Goal: Navigation & Orientation: Find specific page/section

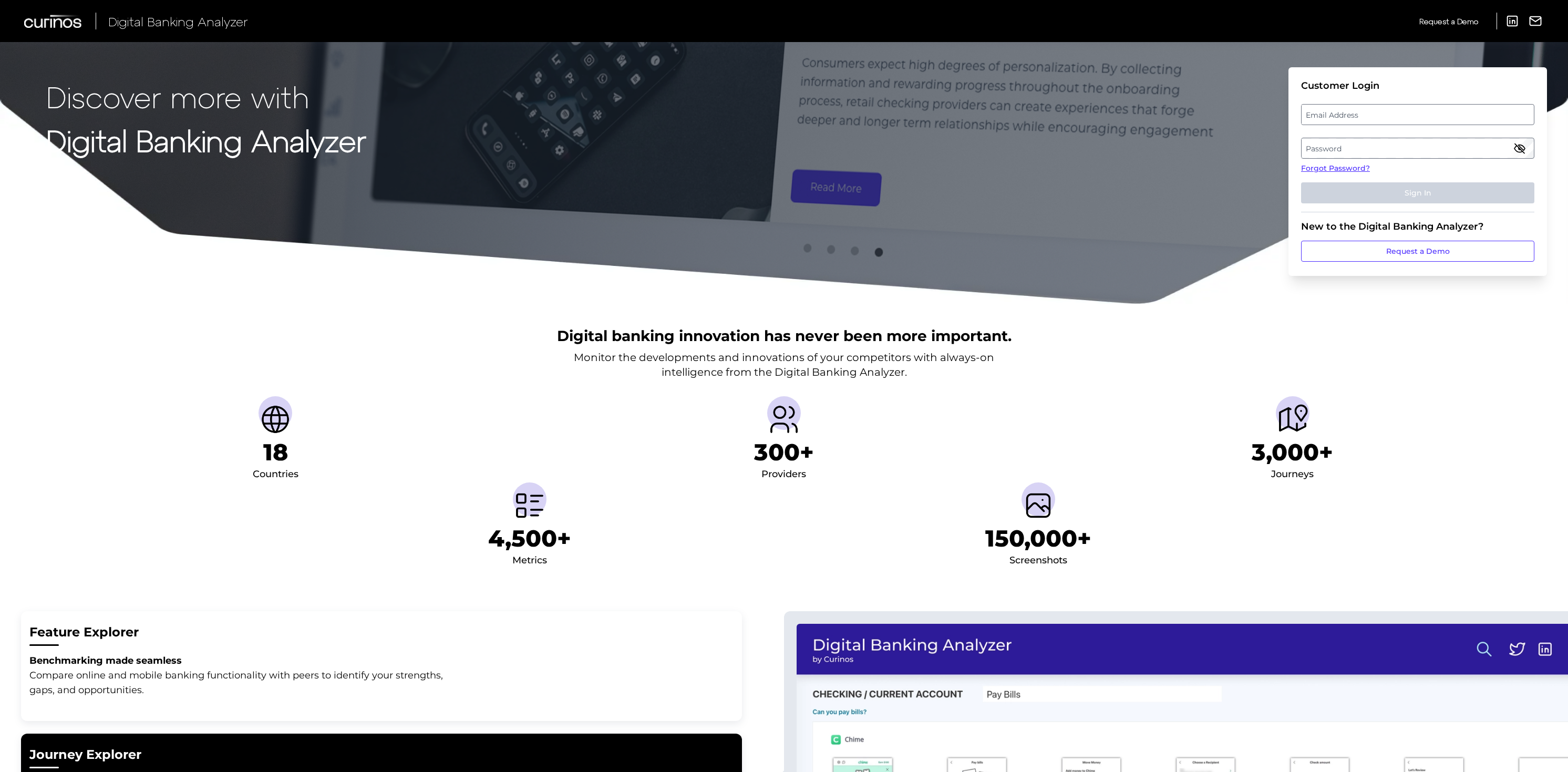
click at [1383, 112] on label "Email Address" at bounding box center [1417, 114] width 232 height 19
click at [1383, 112] on input "email" at bounding box center [1418, 114] width 233 height 21
paste input "[EMAIL_ADDRESS][DOMAIN_NAME]"
paste input "fuhyUqXvR!R4dHt"
click at [1363, 151] on label "Password" at bounding box center [1417, 148] width 232 height 19
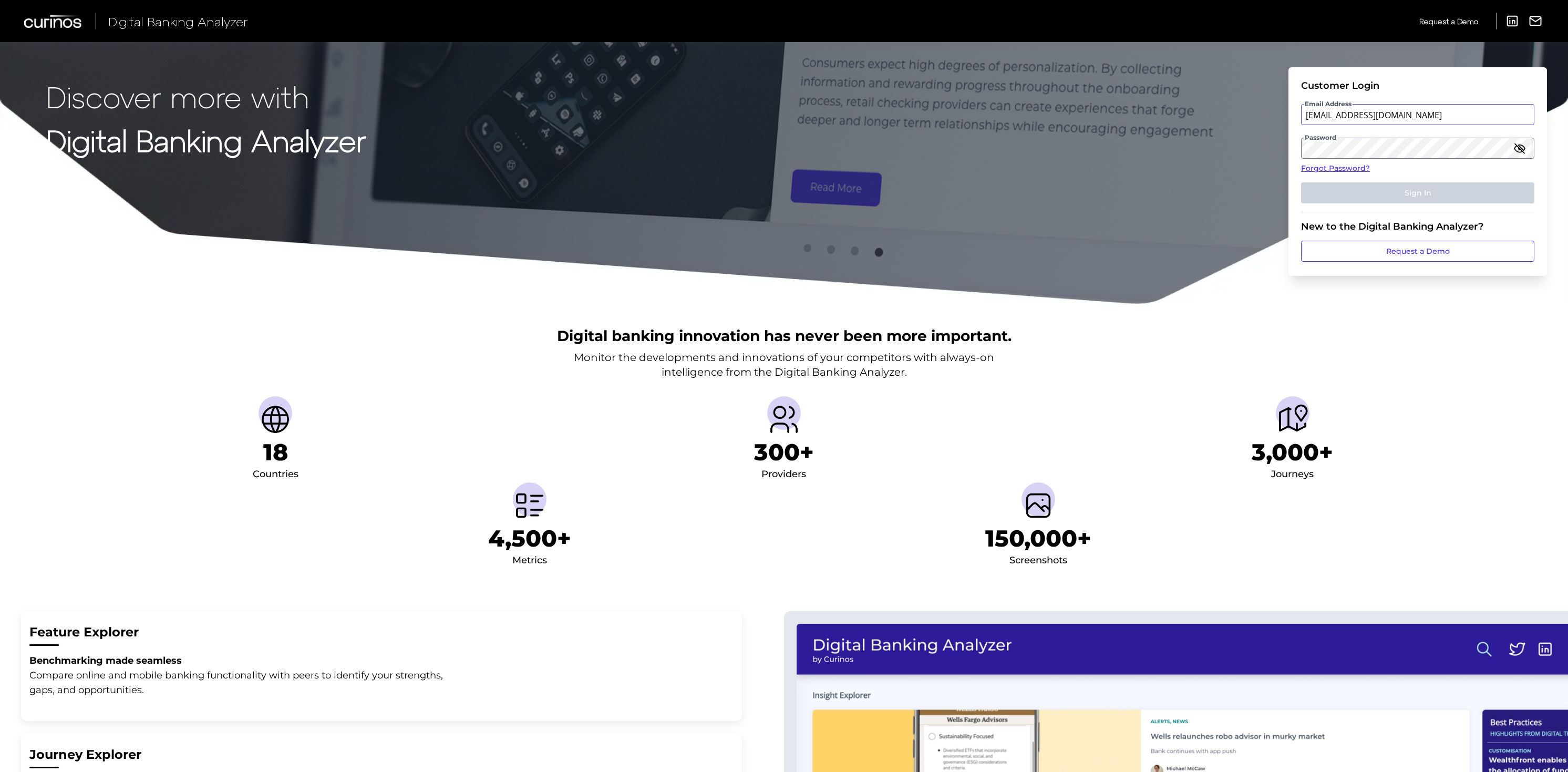
type input "[EMAIL_ADDRESS][DOMAIN_NAME]"
click at [1405, 200] on button "Sign In" at bounding box center [1418, 193] width 233 height 21
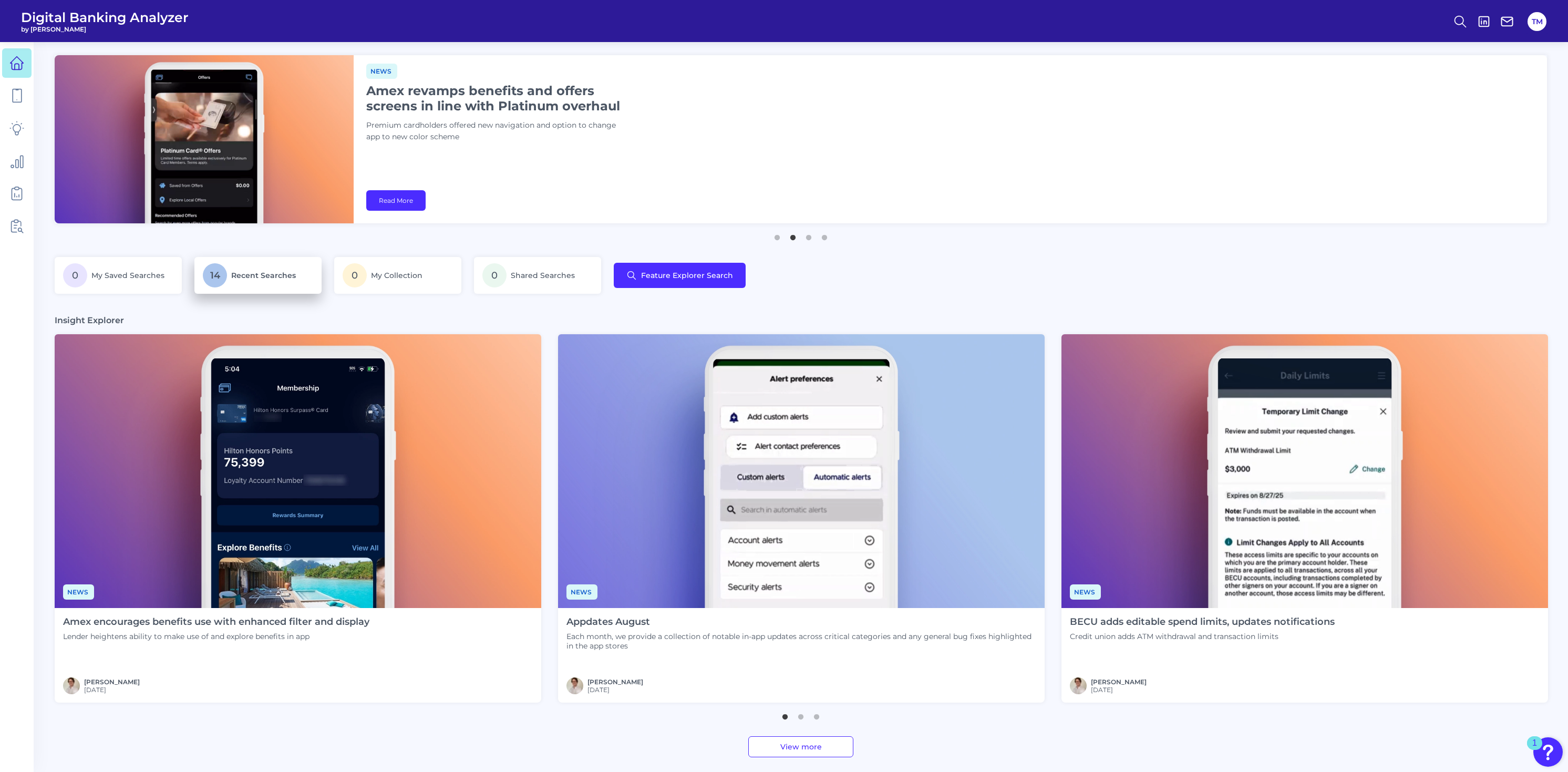
click at [278, 288] on link "14 Recent Searches" at bounding box center [258, 275] width 127 height 37
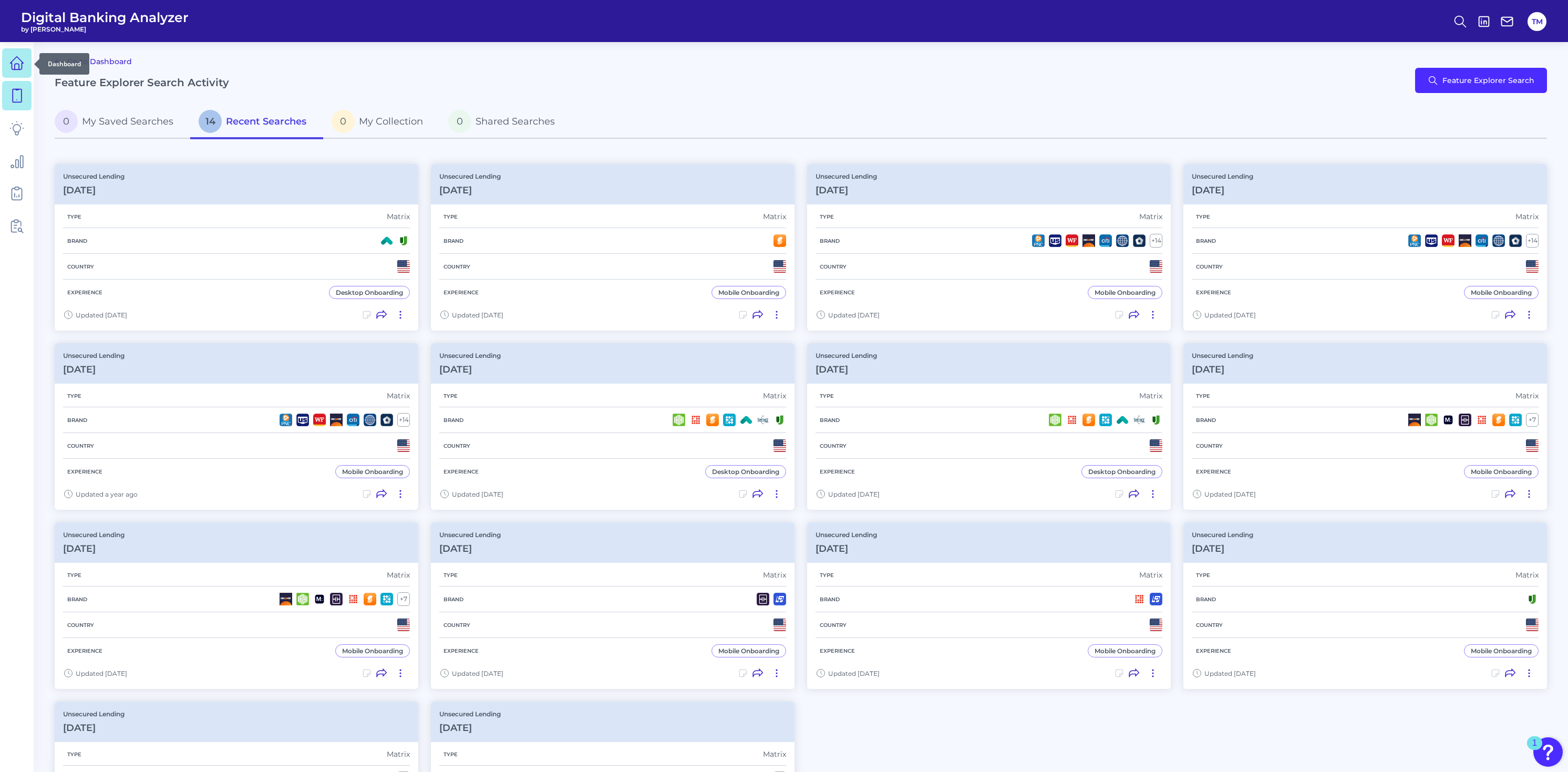
click at [12, 60] on icon at bounding box center [17, 64] width 13 height 13
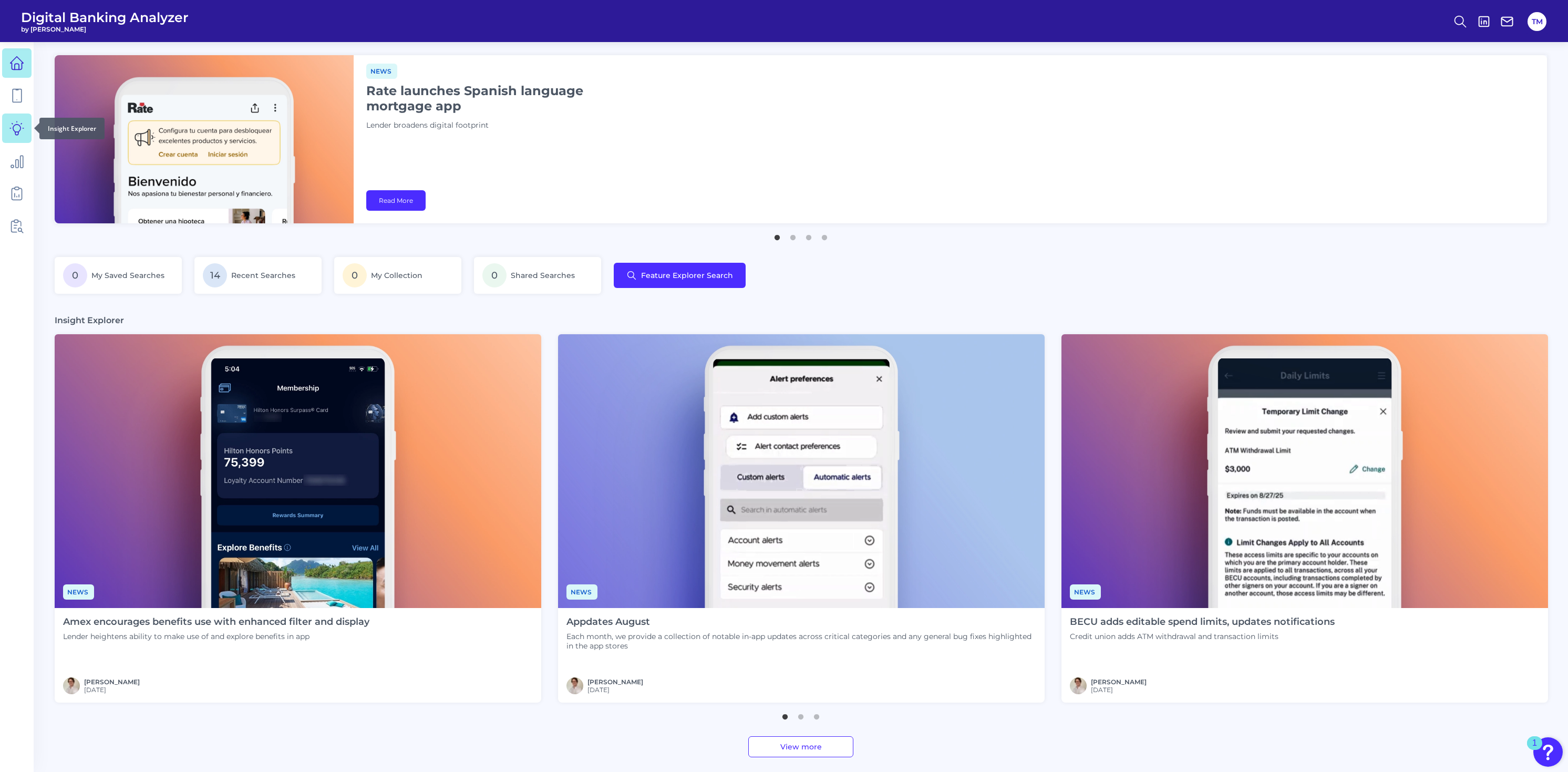
click at [12, 138] on link at bounding box center [16, 128] width 29 height 29
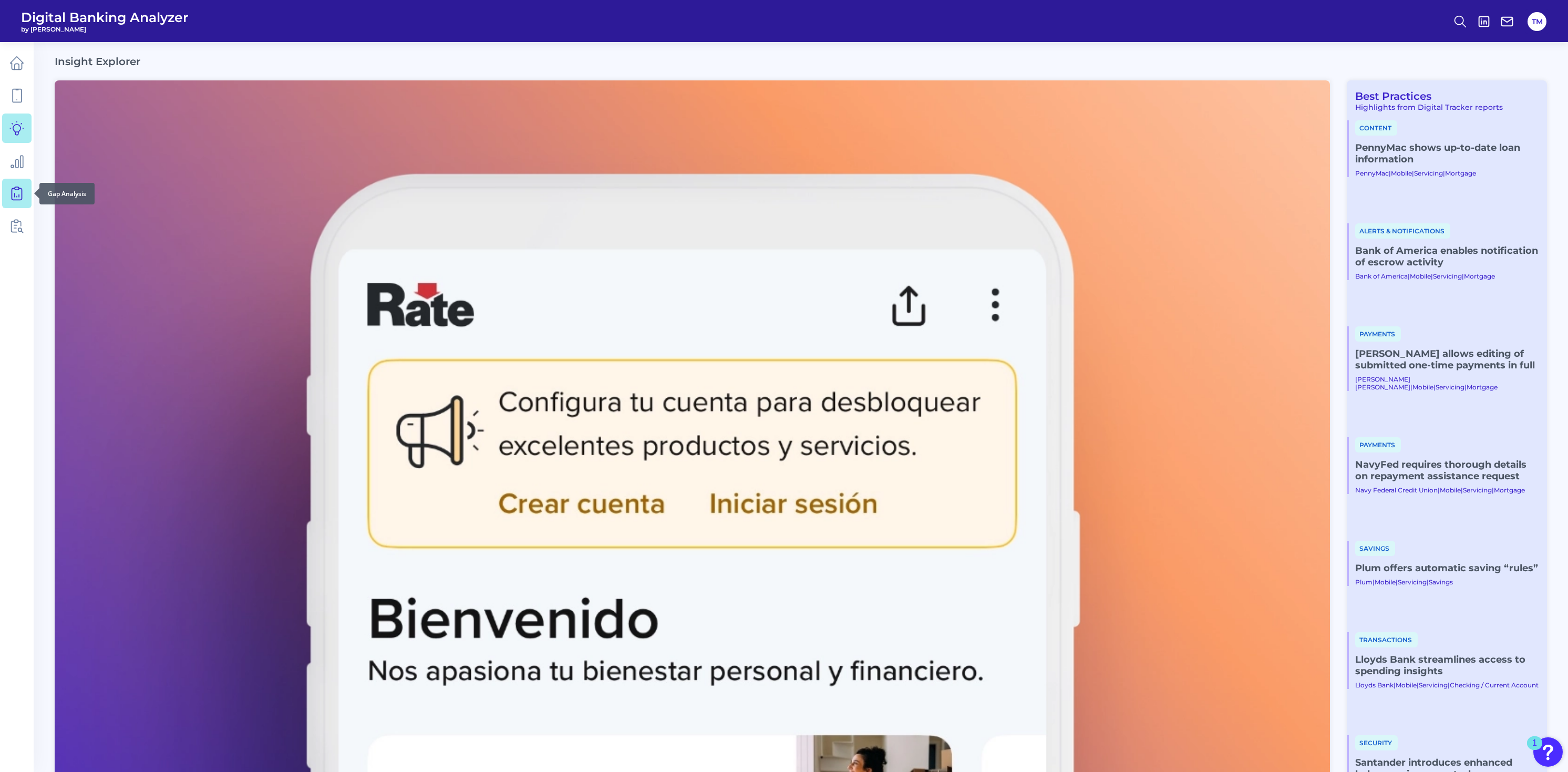
click at [7, 190] on link at bounding box center [16, 193] width 29 height 29
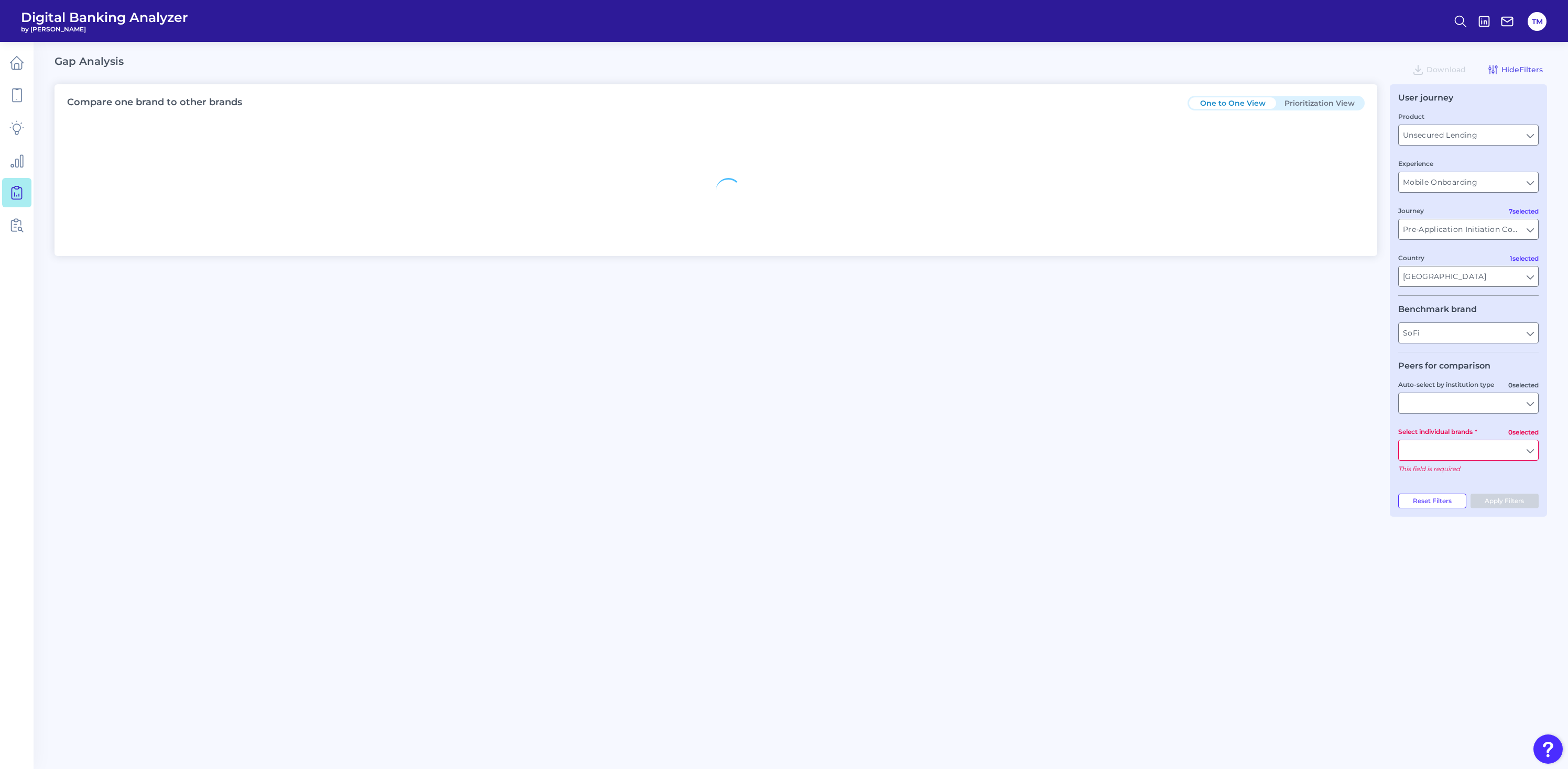
type input "All Journeys"
type input "All Countries"
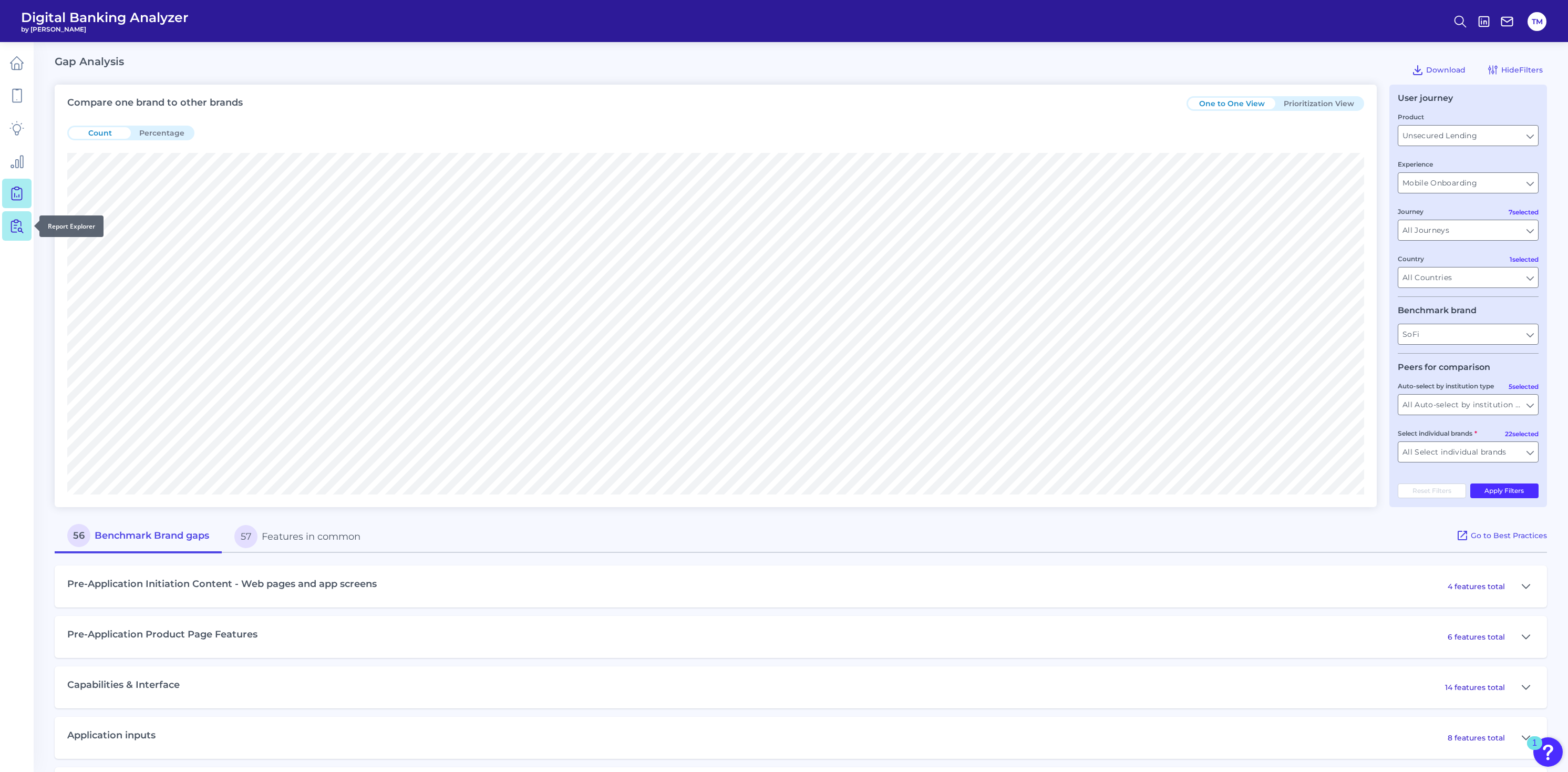
click at [12, 237] on link at bounding box center [16, 226] width 29 height 29
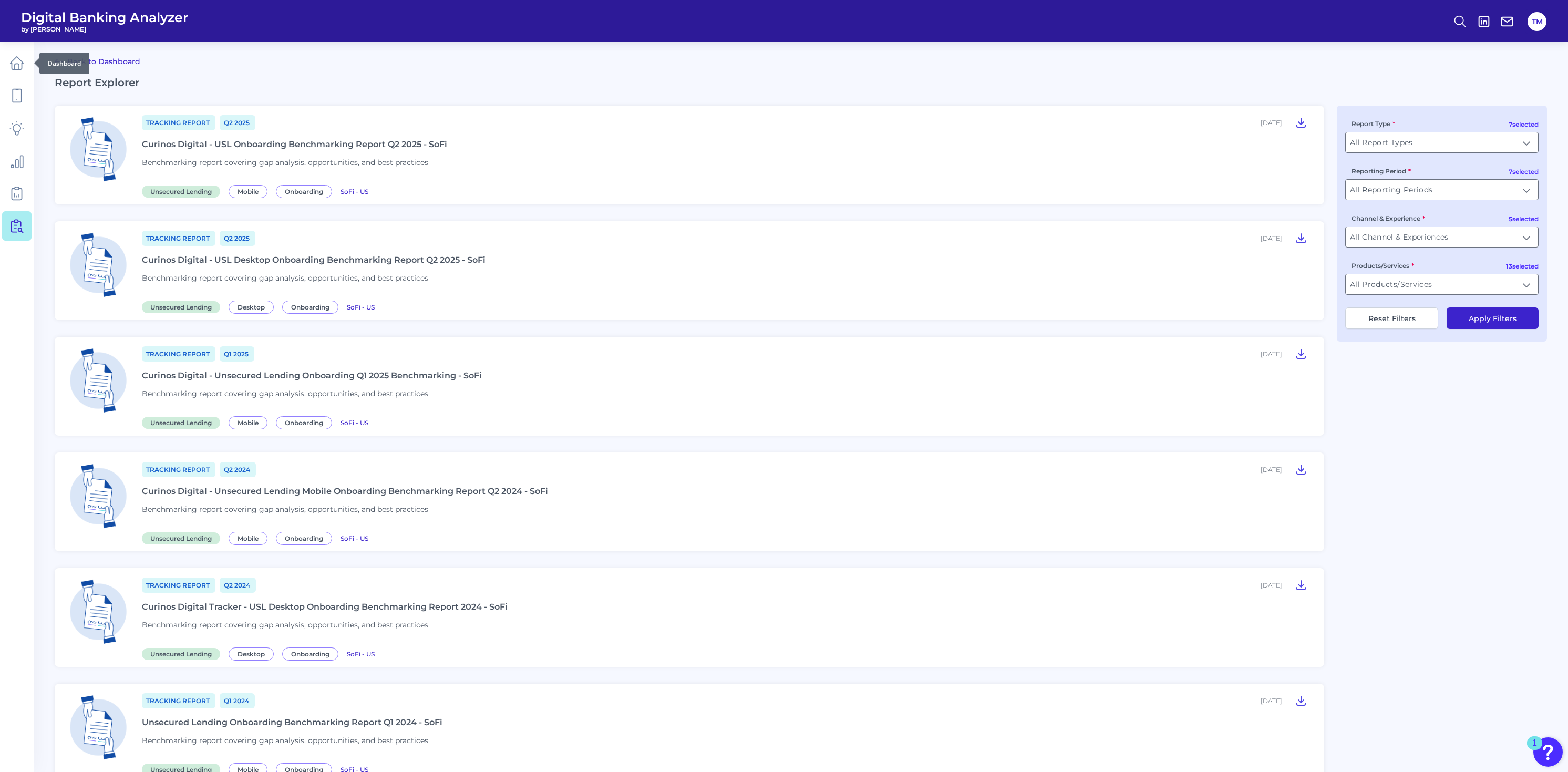
click at [29, 60] on div at bounding box center [34, 63] width 10 height 10
click at [23, 61] on icon at bounding box center [17, 63] width 15 height 15
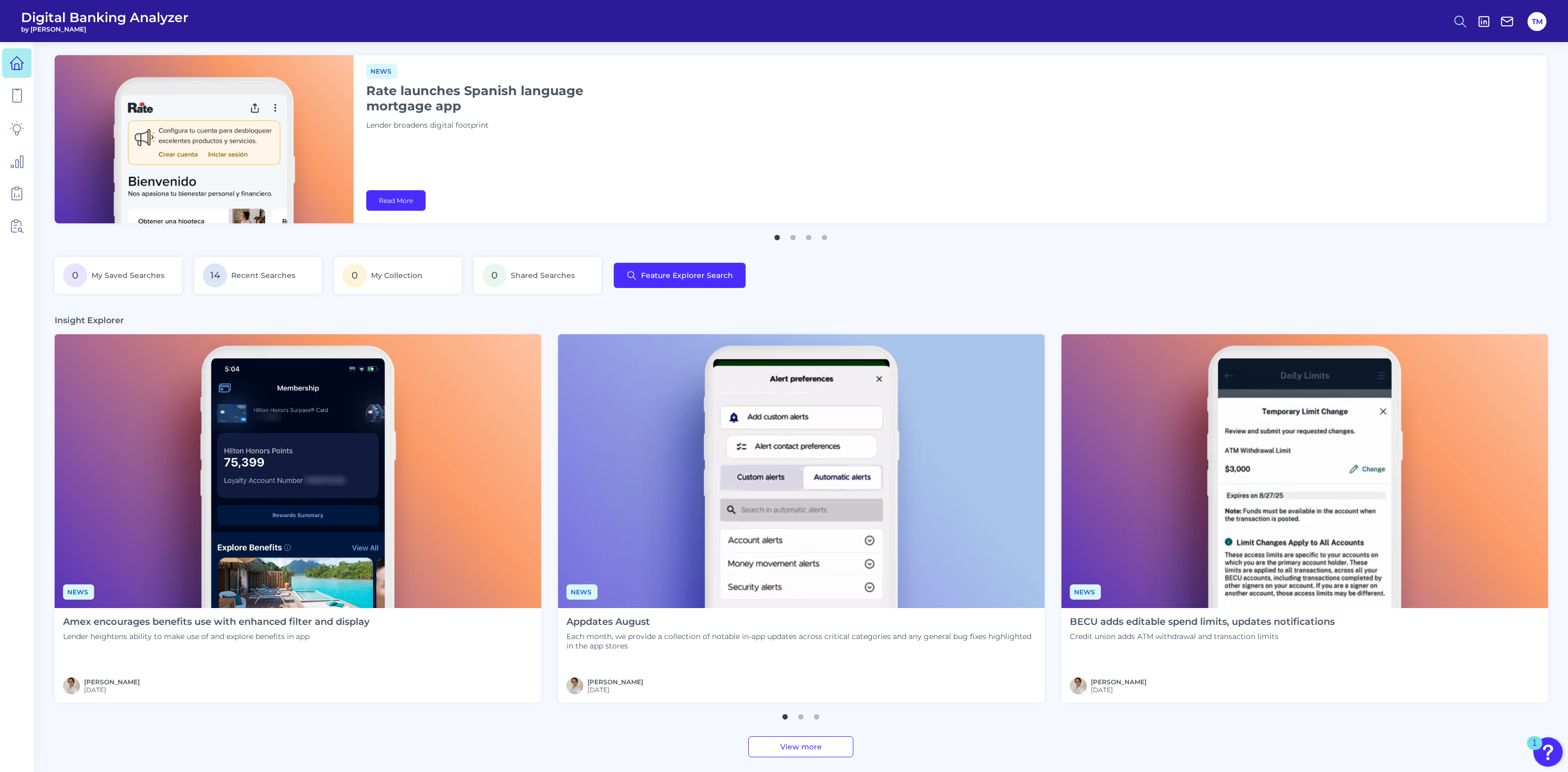
click at [1463, 22] on circle at bounding box center [1459, 19] width 8 height 8
click at [1406, 76] on button "Feature Explorer Search" at bounding box center [1408, 76] width 126 height 27
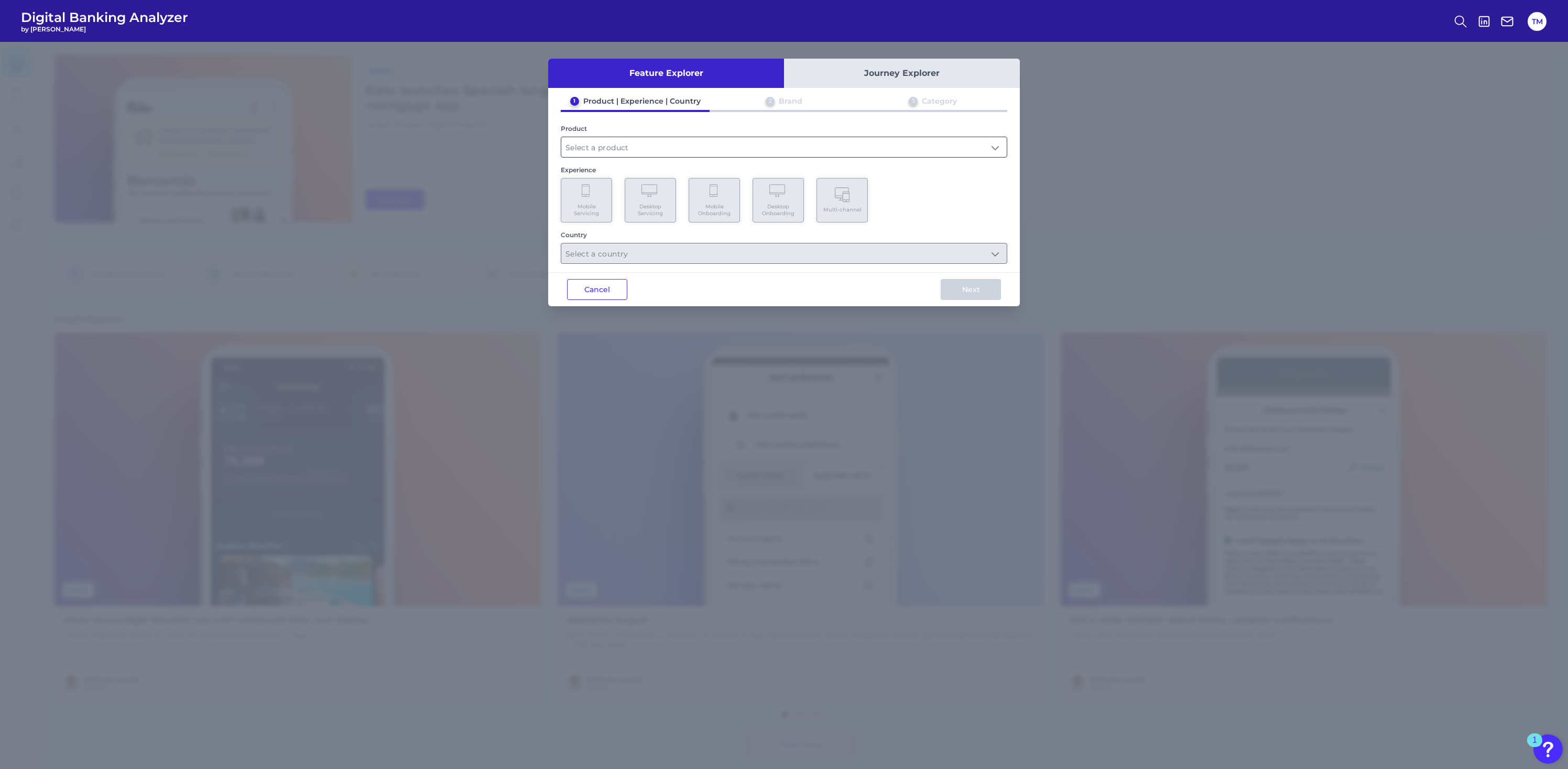
click at [731, 149] on input "text" at bounding box center [784, 147] width 446 height 20
click at [736, 140] on input "text" at bounding box center [784, 147] width 446 height 20
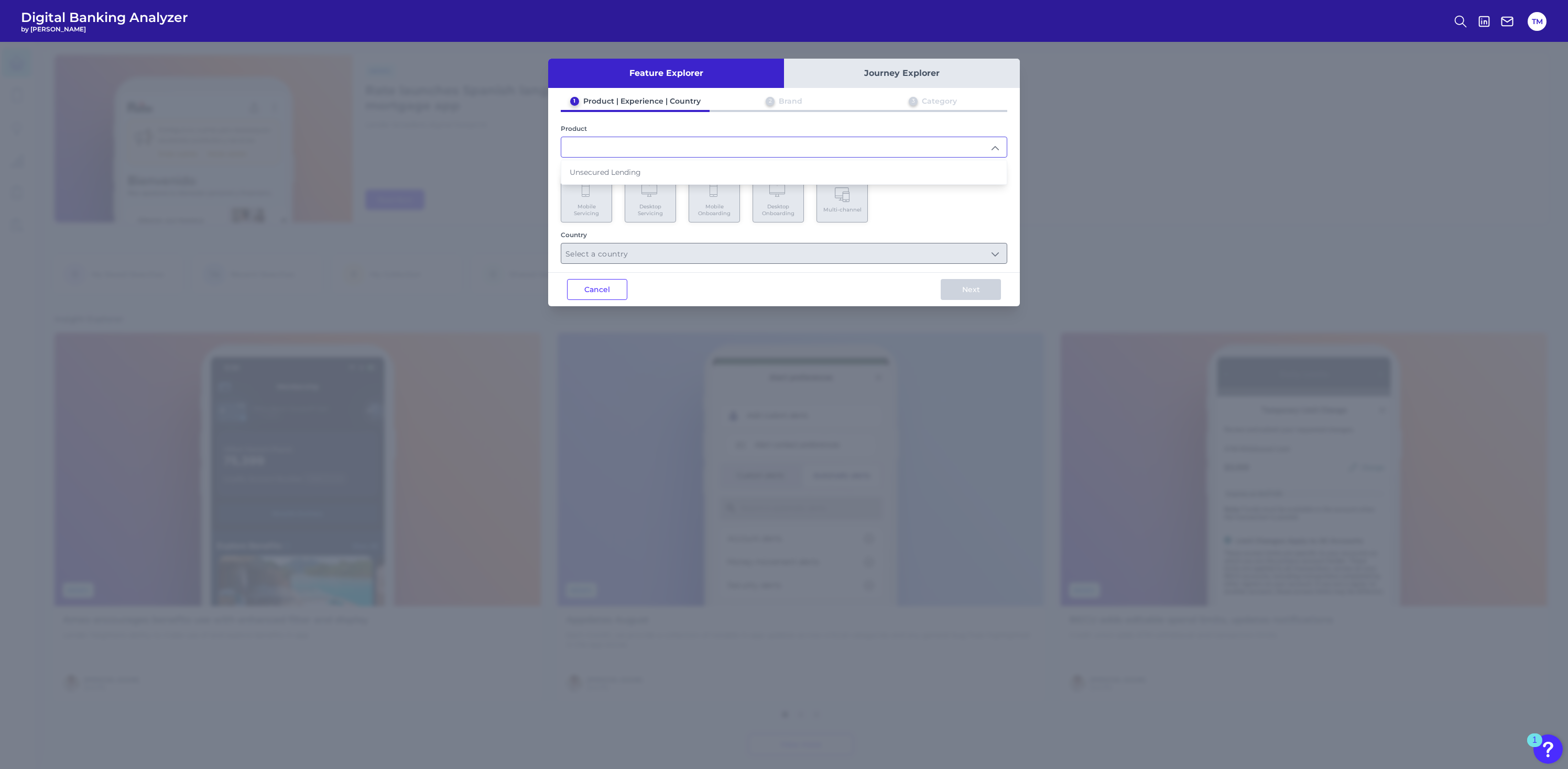
click at [736, 140] on input "text" at bounding box center [784, 147] width 446 height 20
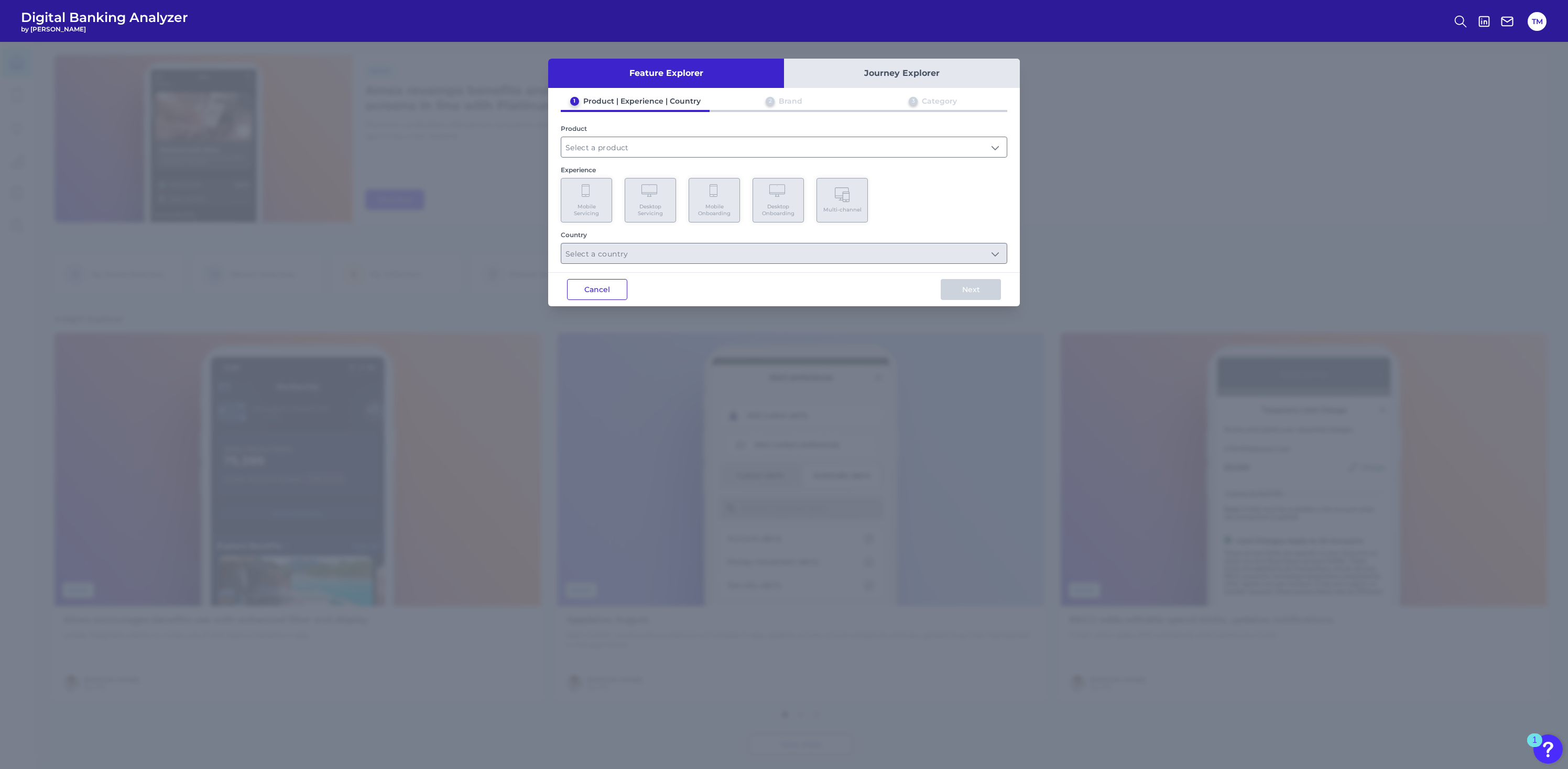
click at [608, 292] on button "Cancel" at bounding box center [597, 290] width 60 height 21
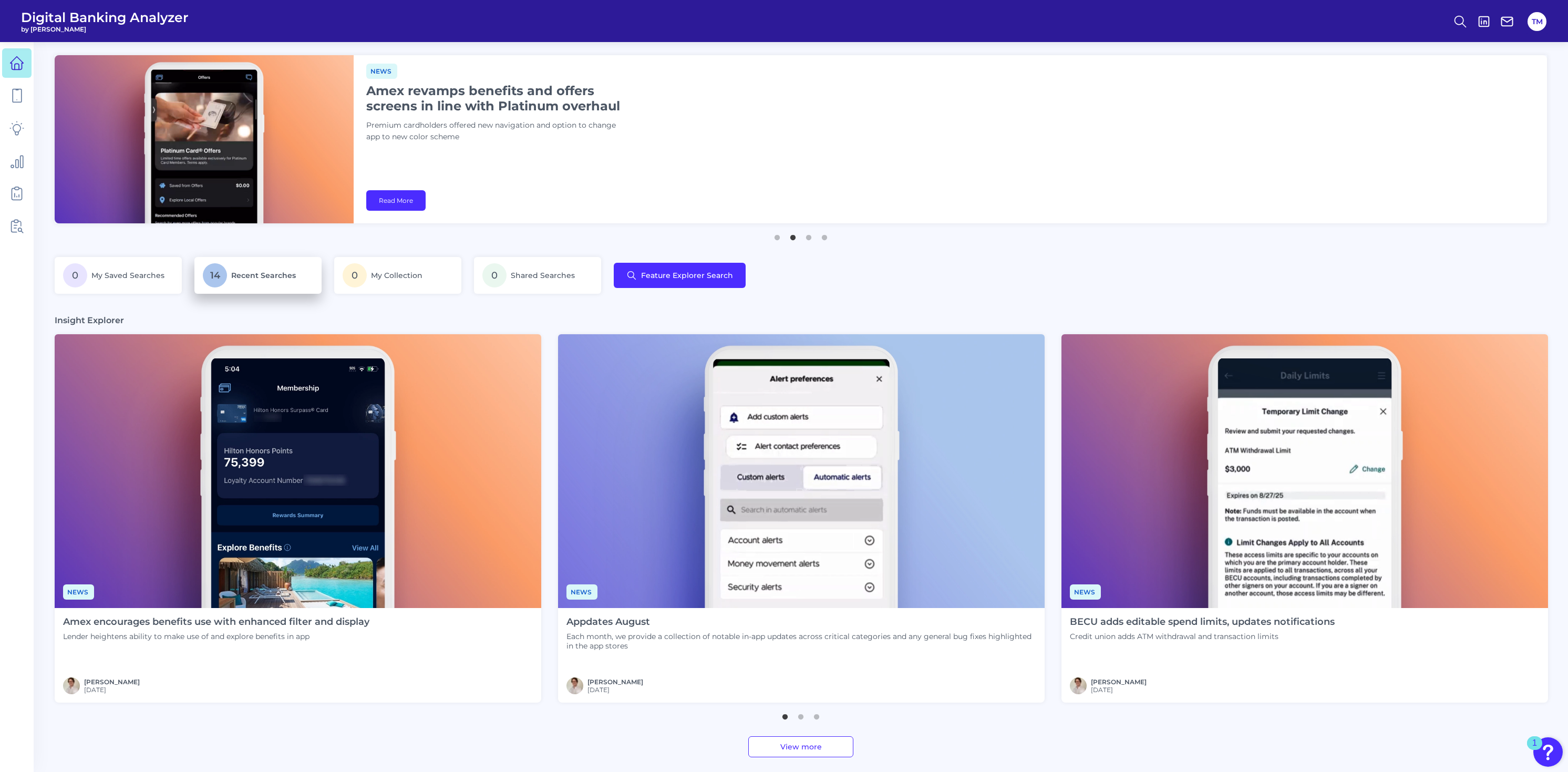
click at [256, 282] on p "14 Recent Searches" at bounding box center [258, 275] width 110 height 24
